Goal: Information Seeking & Learning: Learn about a topic

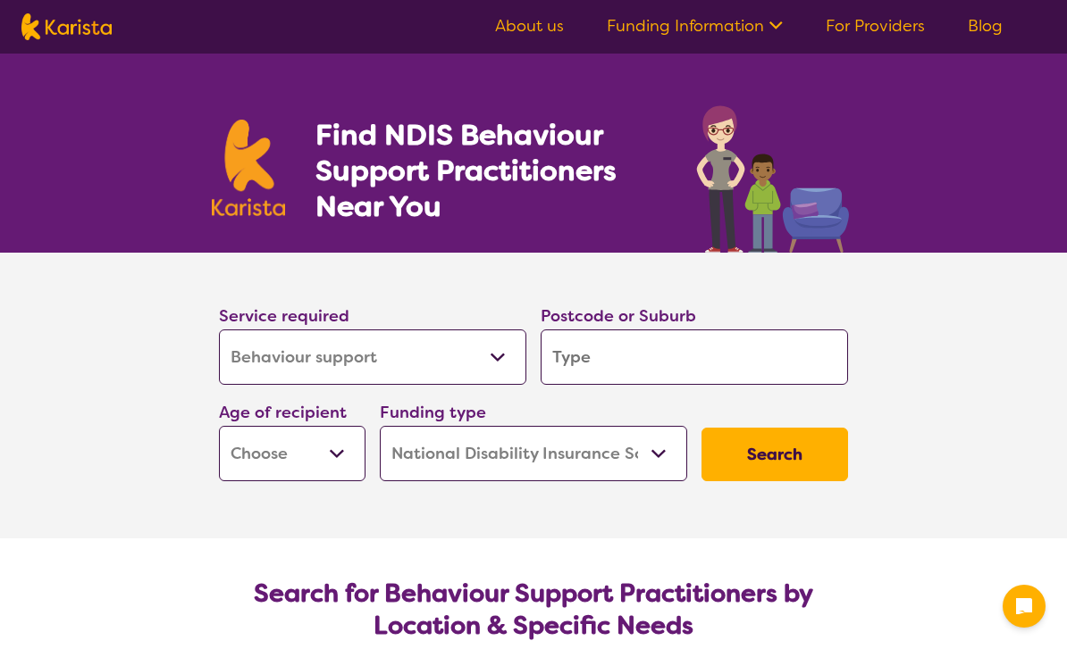
select select "Behaviour support"
select select "NDIS"
select select "Behaviour support"
select select "NDIS"
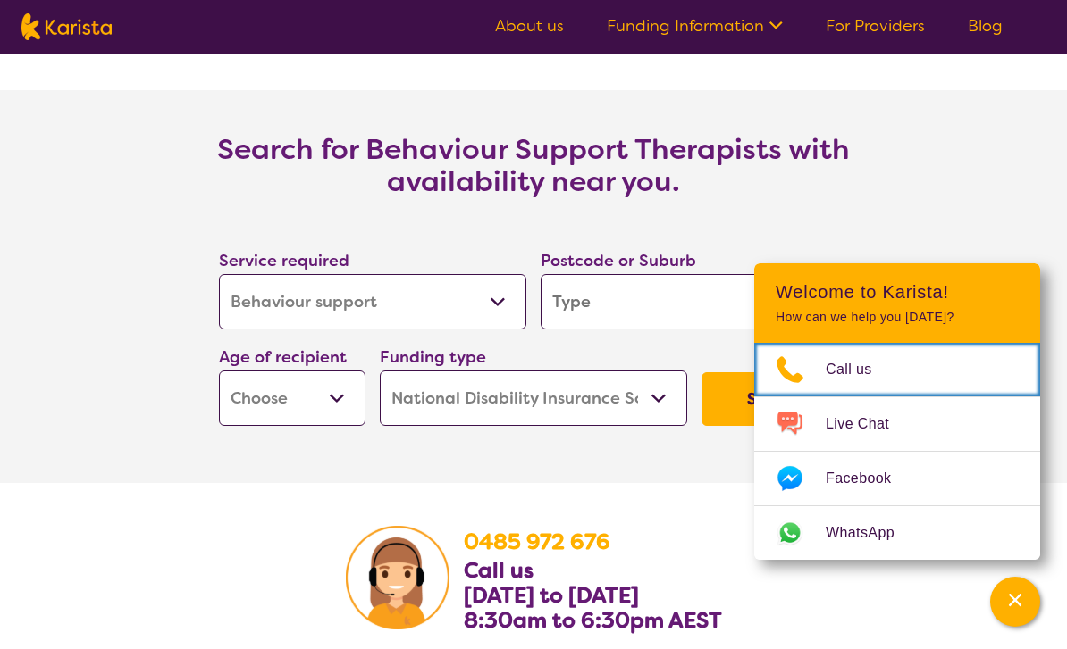
scroll to position [2783, 0]
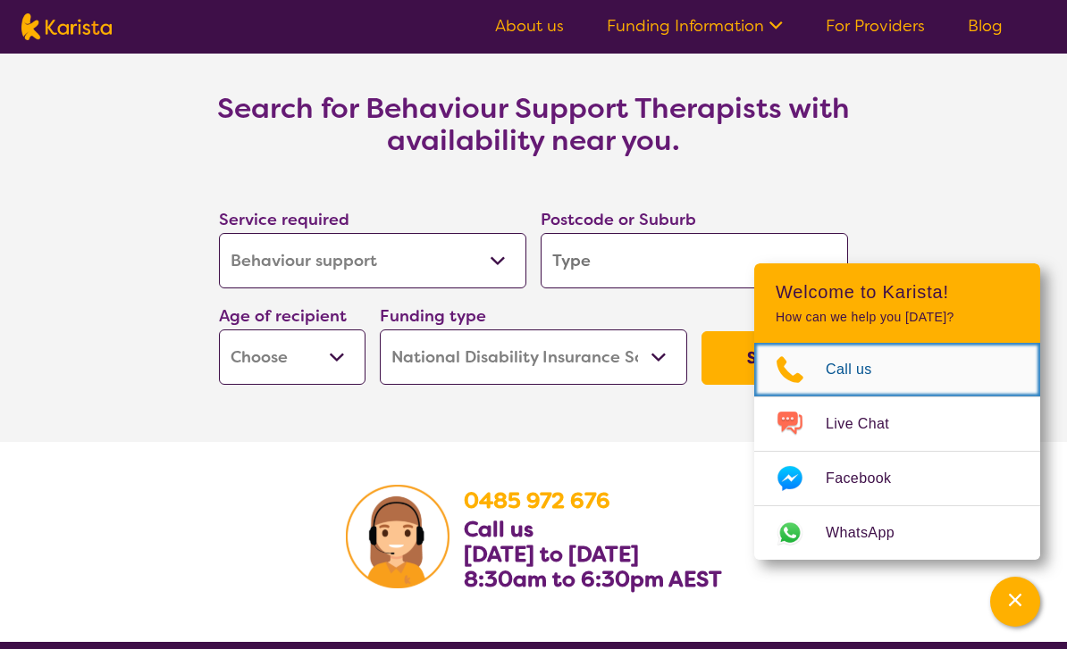
click at [842, 383] on span "Call us" at bounding box center [859, 369] width 68 height 27
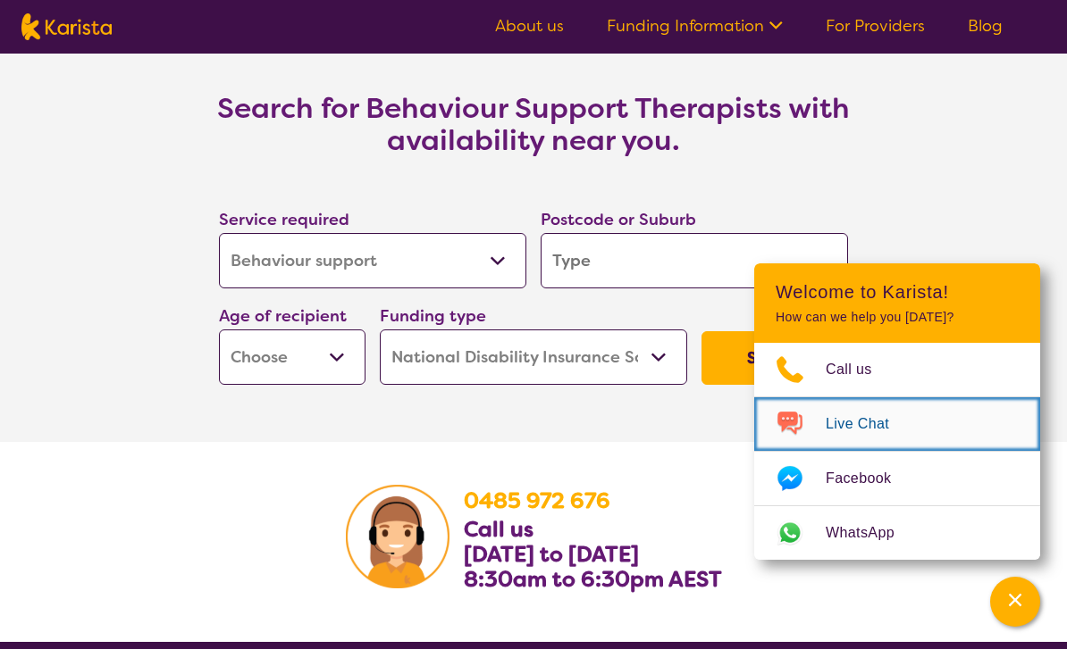
click at [867, 438] on span "Live Chat" at bounding box center [867, 424] width 85 height 27
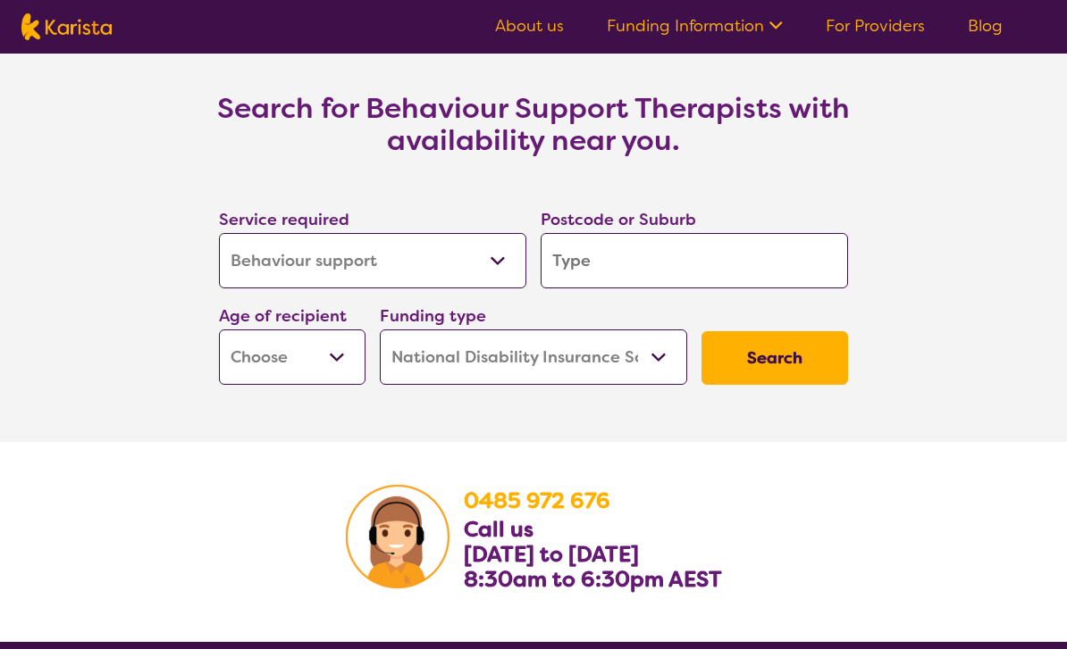
click at [645, 262] on input "search" at bounding box center [694, 260] width 307 height 55
type input "3"
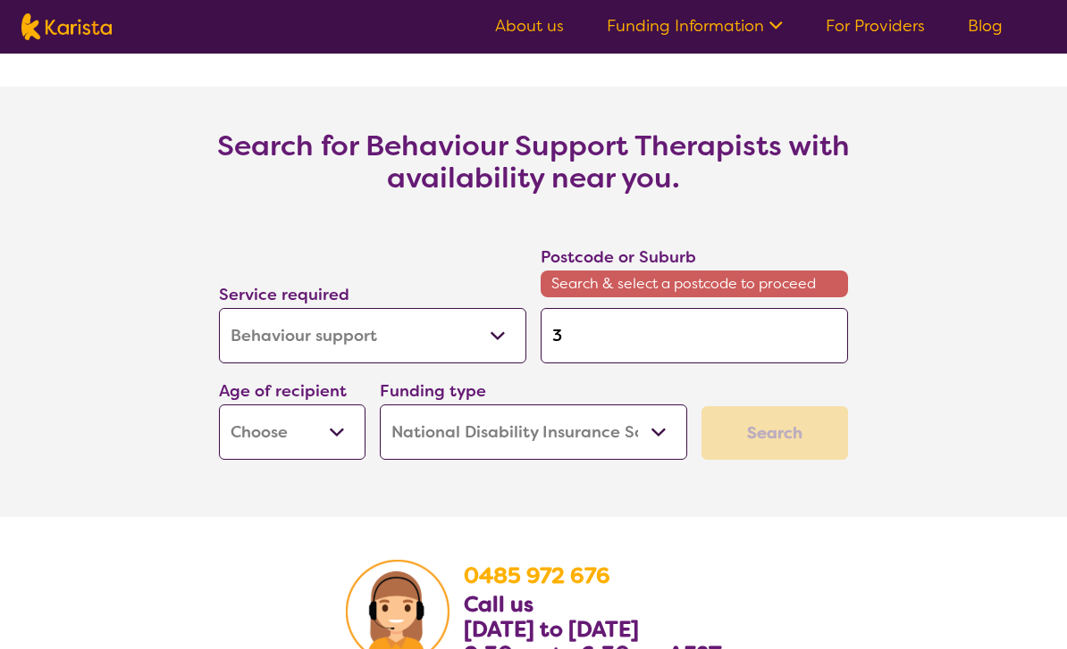
type input "30"
type input "304"
type input "3047"
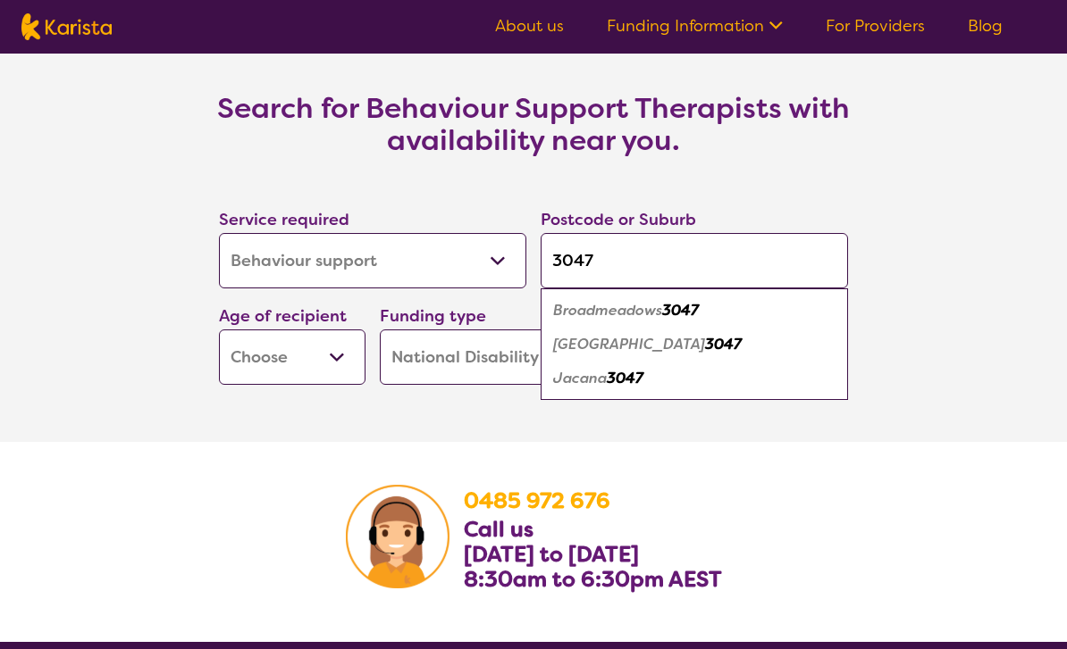
type input "3047"
click at [631, 299] on div "Broadmeadows 3047" at bounding box center [693, 311] width 289 height 34
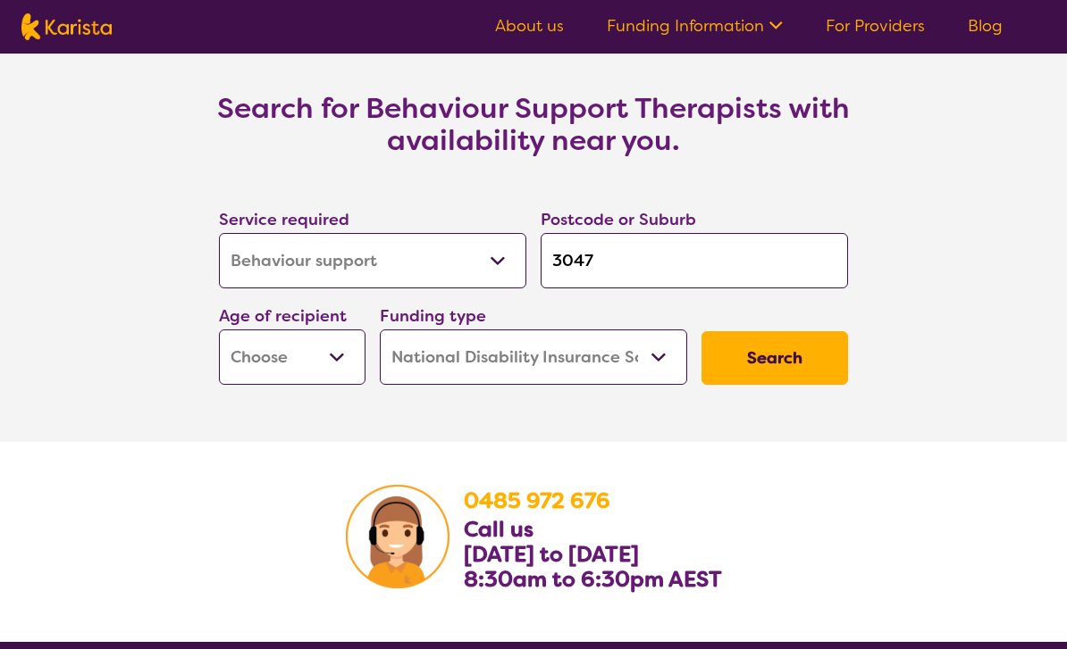
click at [317, 363] on select "Early Childhood - 0 to 9 Child - 10 to 11 Adolescent - 12 to 17 Adult - 18 to 6…" at bounding box center [292, 357] width 147 height 55
select select "EC"
click at [341, 367] on select "Early Childhood - 0 to 9 Child - 10 to 11 Adolescent - 12 to 17 Adult - 18 to 6…" at bounding box center [292, 357] width 147 height 55
click at [528, 353] on select "Home Care Package (HCP) National Disability Insurance Scheme (NDIS) I don't know" at bounding box center [533, 357] width 307 height 55
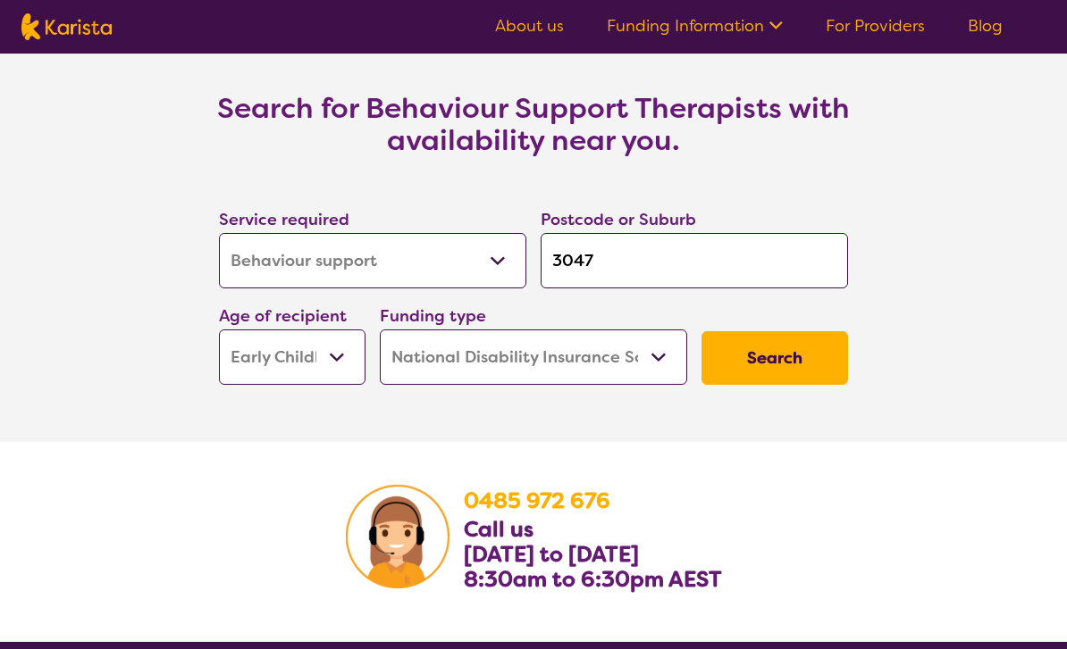
select select "i-don-t-know"
click at [747, 347] on button "Search" at bounding box center [774, 358] width 147 height 54
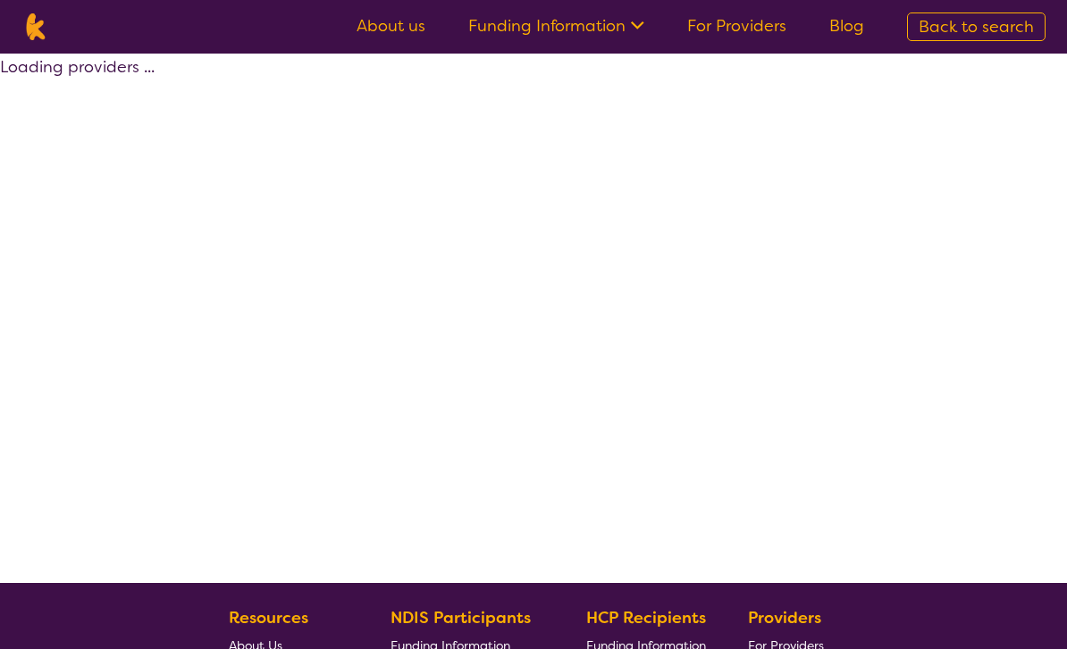
select select "Behaviour support"
select select "EC"
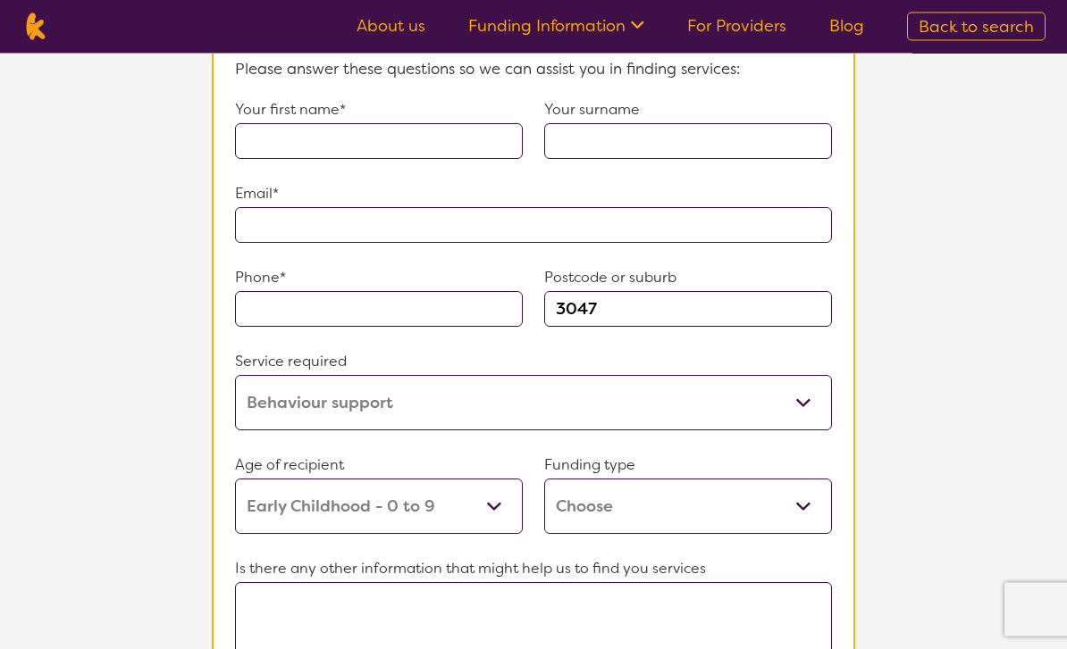
scroll to position [1520, 0]
